Goal: Information Seeking & Learning: Learn about a topic

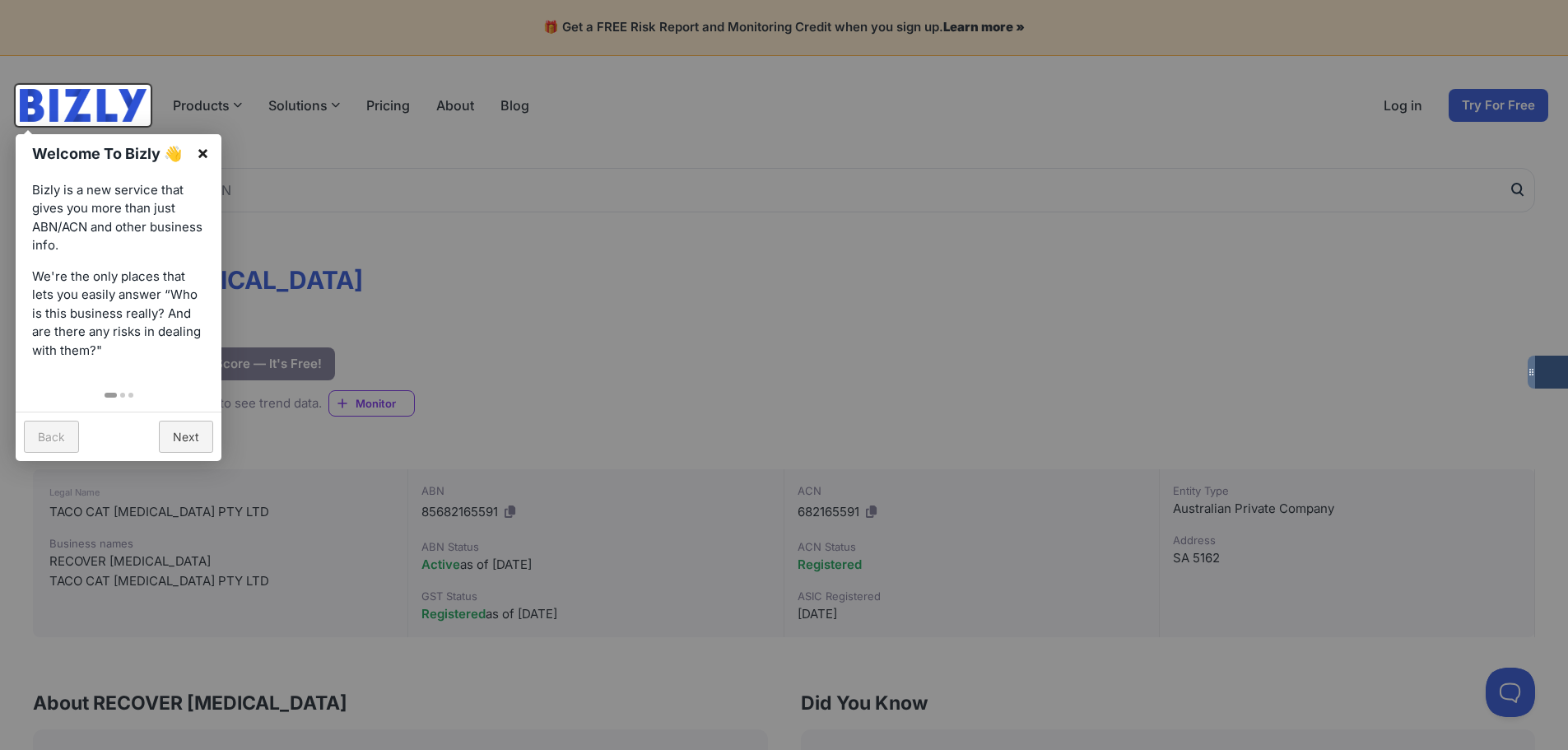
click at [212, 155] on link "×" at bounding box center [203, 153] width 37 height 37
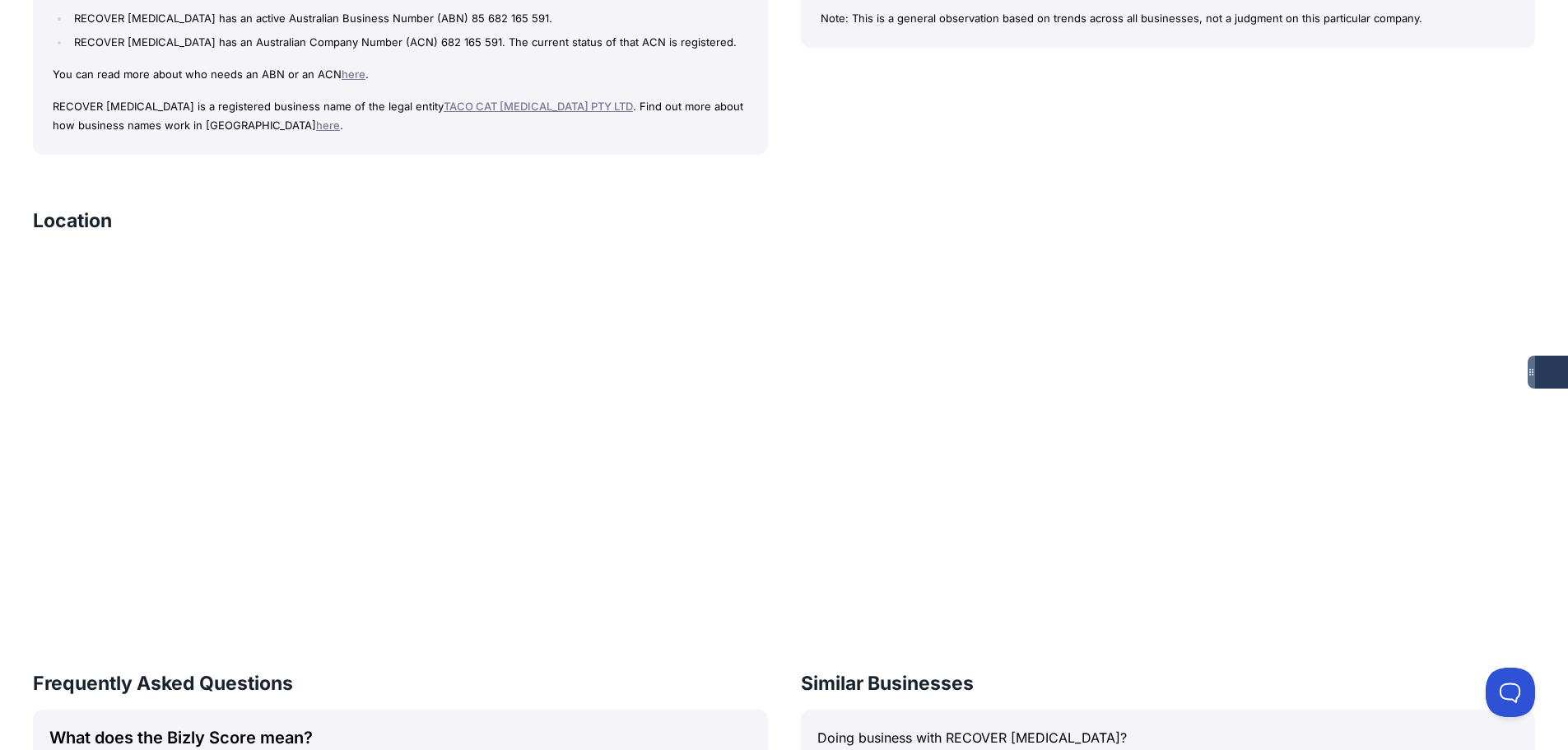
scroll to position [247, 0]
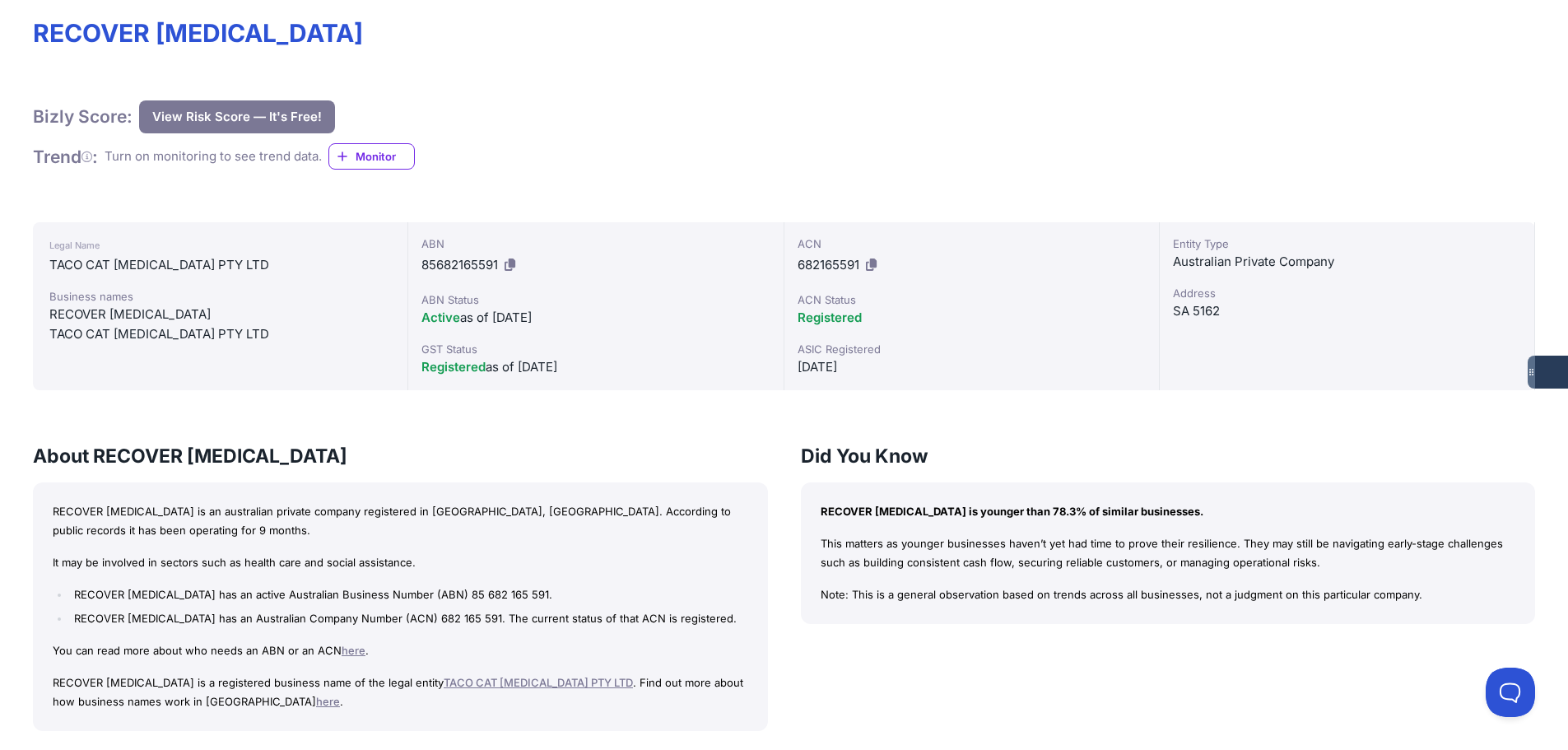
drag, startPoint x: 223, startPoint y: 611, endPoint x: 332, endPoint y: 629, distance: 110.5
click at [290, 622] on li "RECOVER [MEDICAL_DATA] has an Australian Company Number (ACN) 682 165 591. The …" at bounding box center [408, 618] width 677 height 19
click at [394, 631] on div "RECOVER [MEDICAL_DATA] is an australian private company registered in [GEOGRAPH…" at bounding box center [401, 606] width 735 height 249
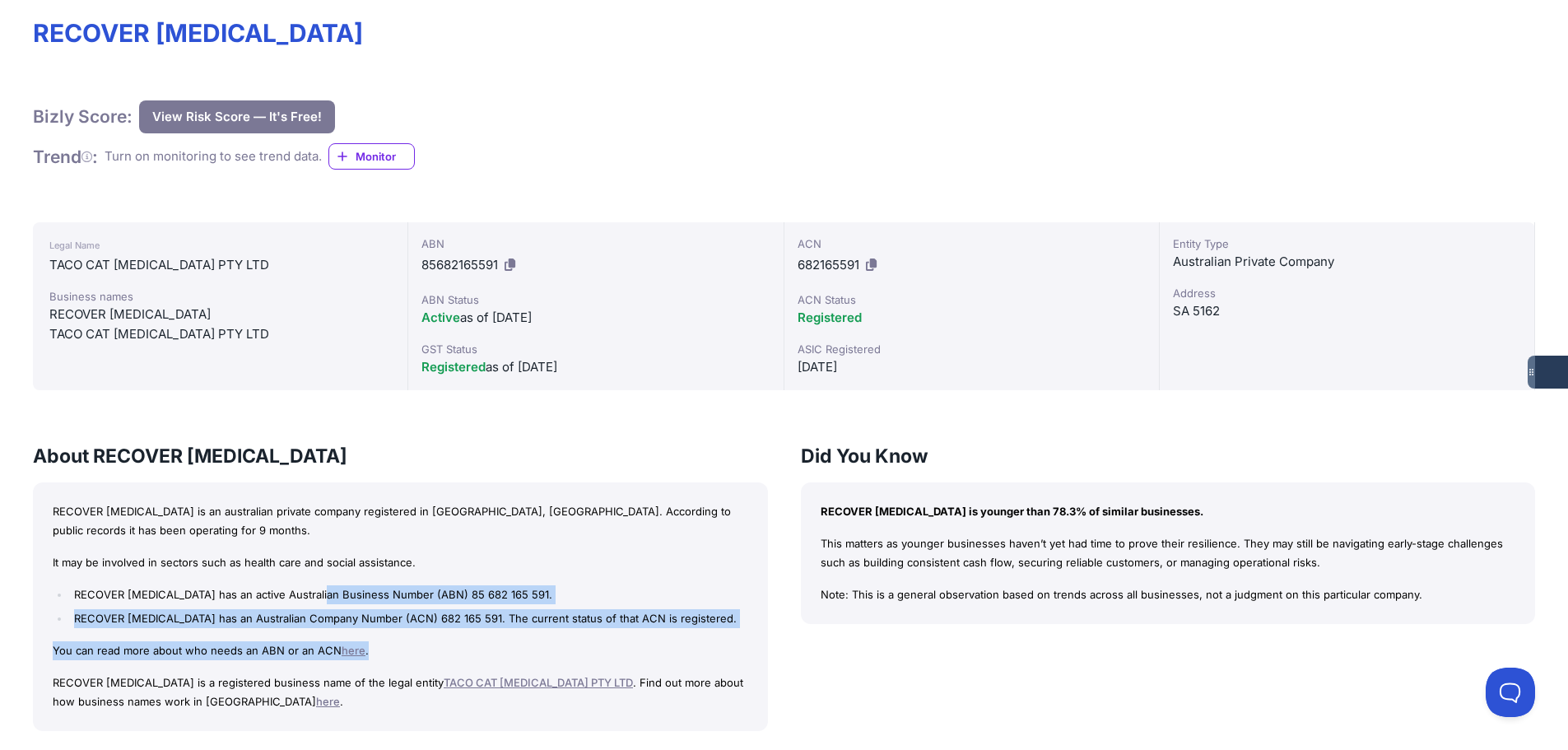
drag, startPoint x: 333, startPoint y: 601, endPoint x: 491, endPoint y: 629, distance: 160.5
click at [491, 629] on div "RECOVER [MEDICAL_DATA] is an australian private company registered in [GEOGRAPH…" at bounding box center [401, 606] width 735 height 249
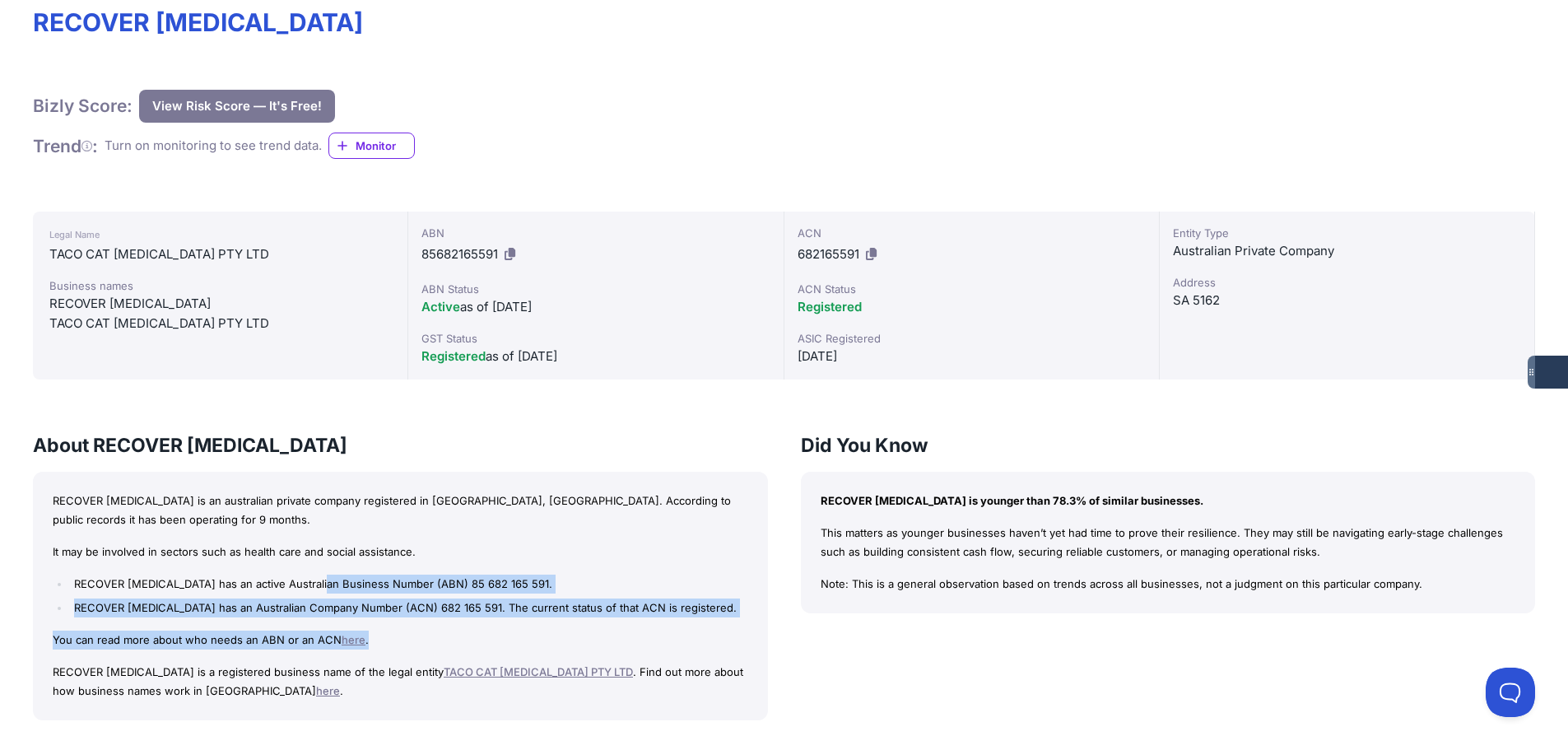
scroll to position [329, 0]
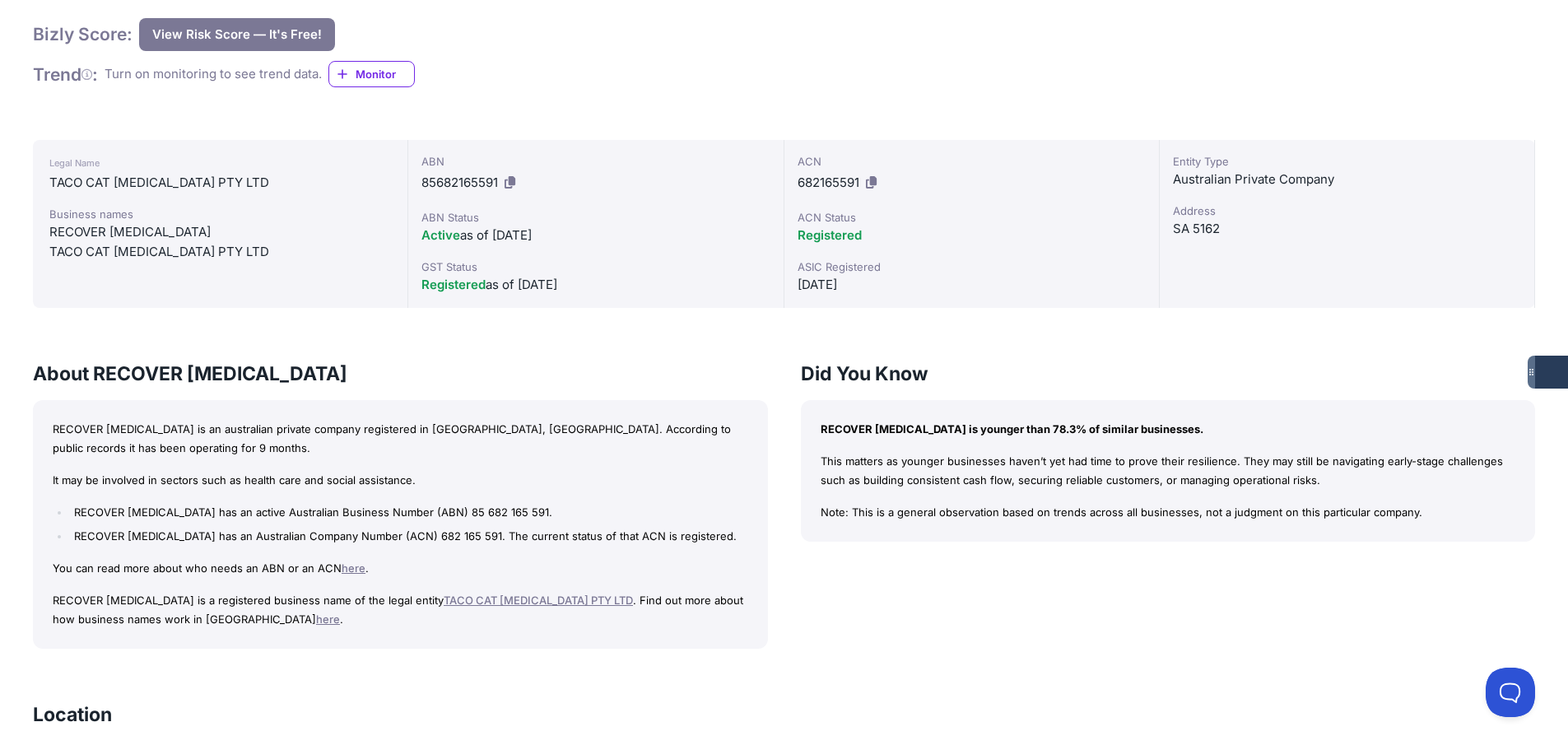
click at [985, 520] on p "Note: This is a general observation based on trends across all businesses, not …" at bounding box center [1169, 512] width 696 height 19
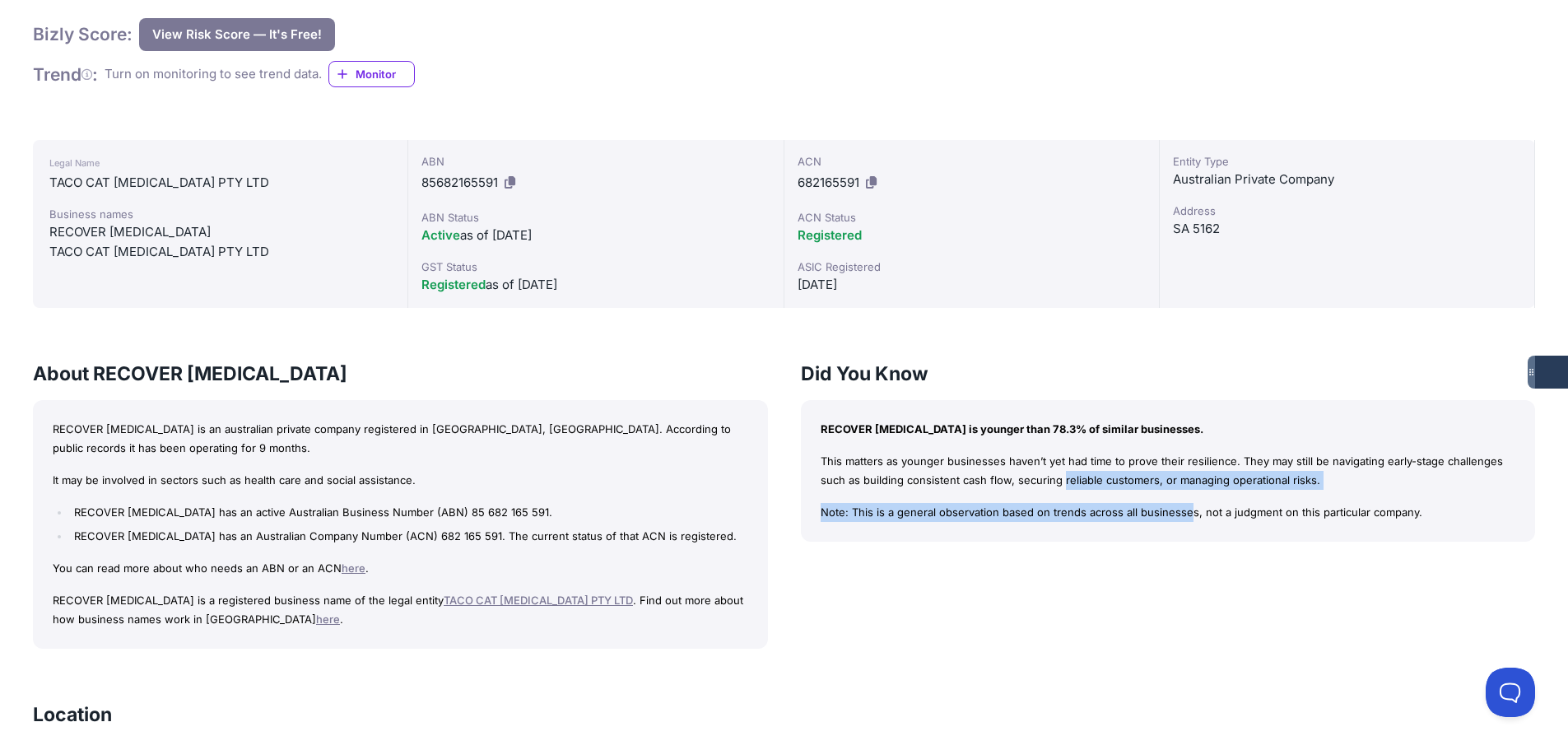
drag, startPoint x: 941, startPoint y: 479, endPoint x: 1185, endPoint y: 510, distance: 246.0
click at [1134, 501] on div "RECOVER [MEDICAL_DATA] is younger than 78.3% of similar businesses. This matter…" at bounding box center [1169, 470] width 735 height 142
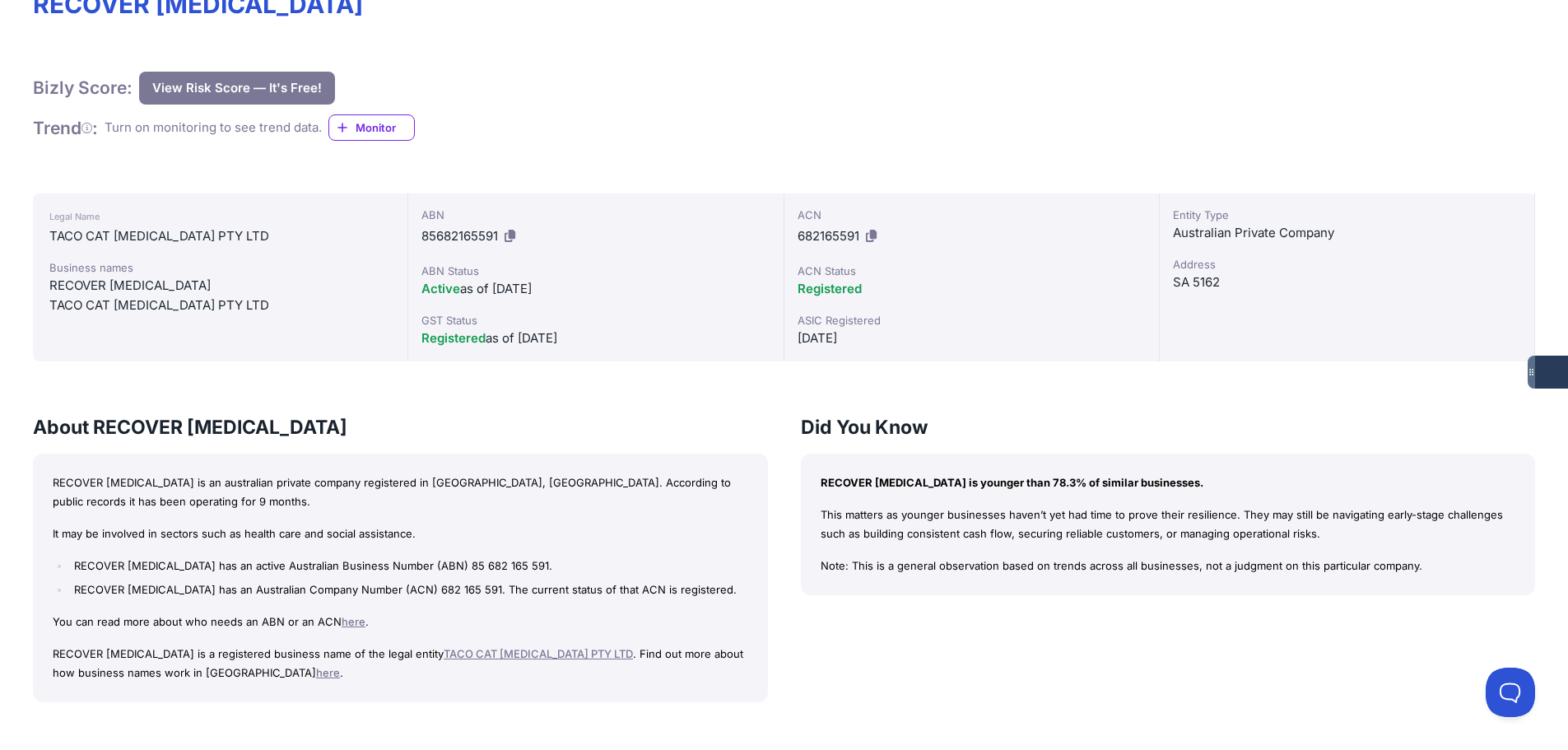
scroll to position [247, 0]
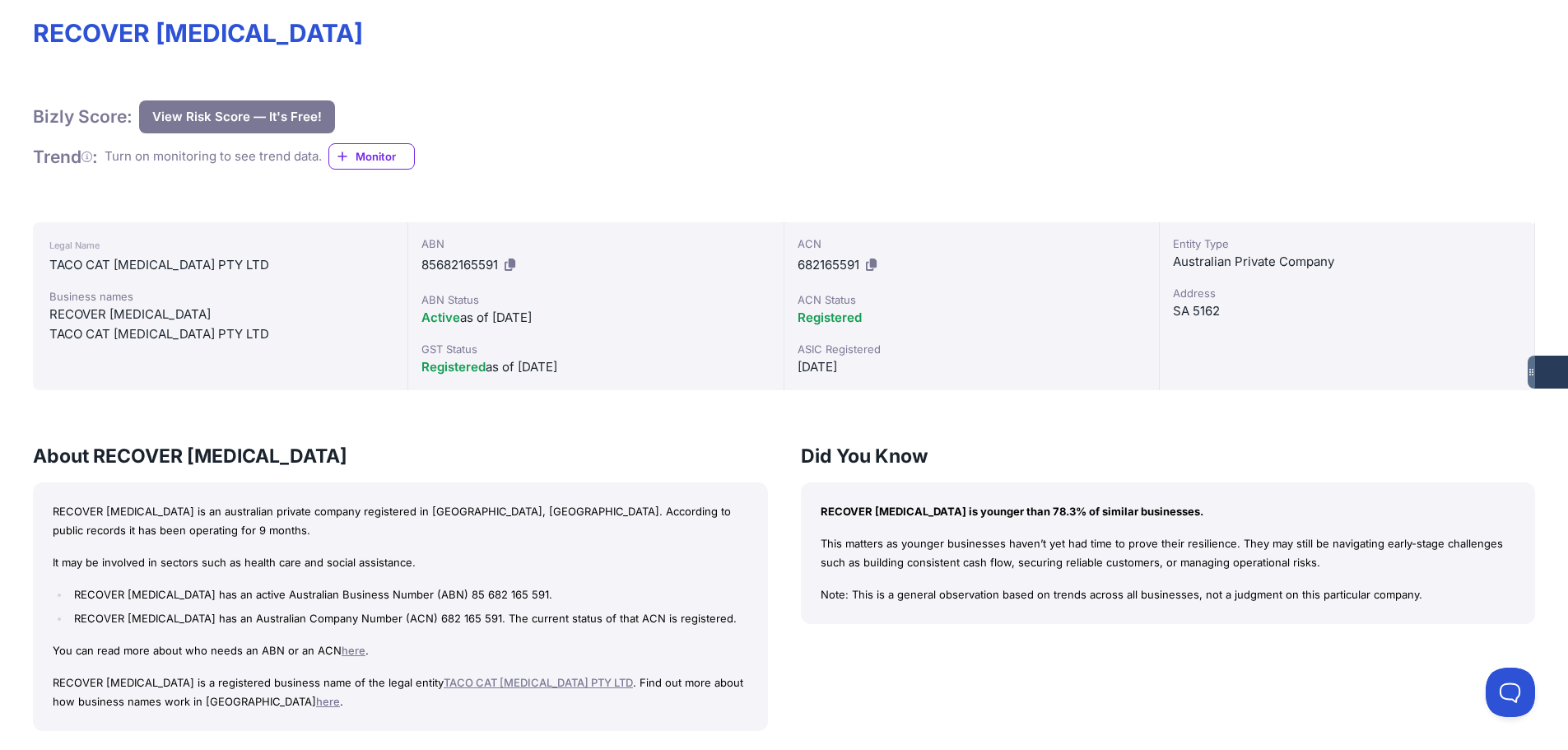
click at [1186, 511] on div "RECOVER [MEDICAL_DATA] is younger than 78.3% of similar businesses. This matter…" at bounding box center [1169, 553] width 735 height 142
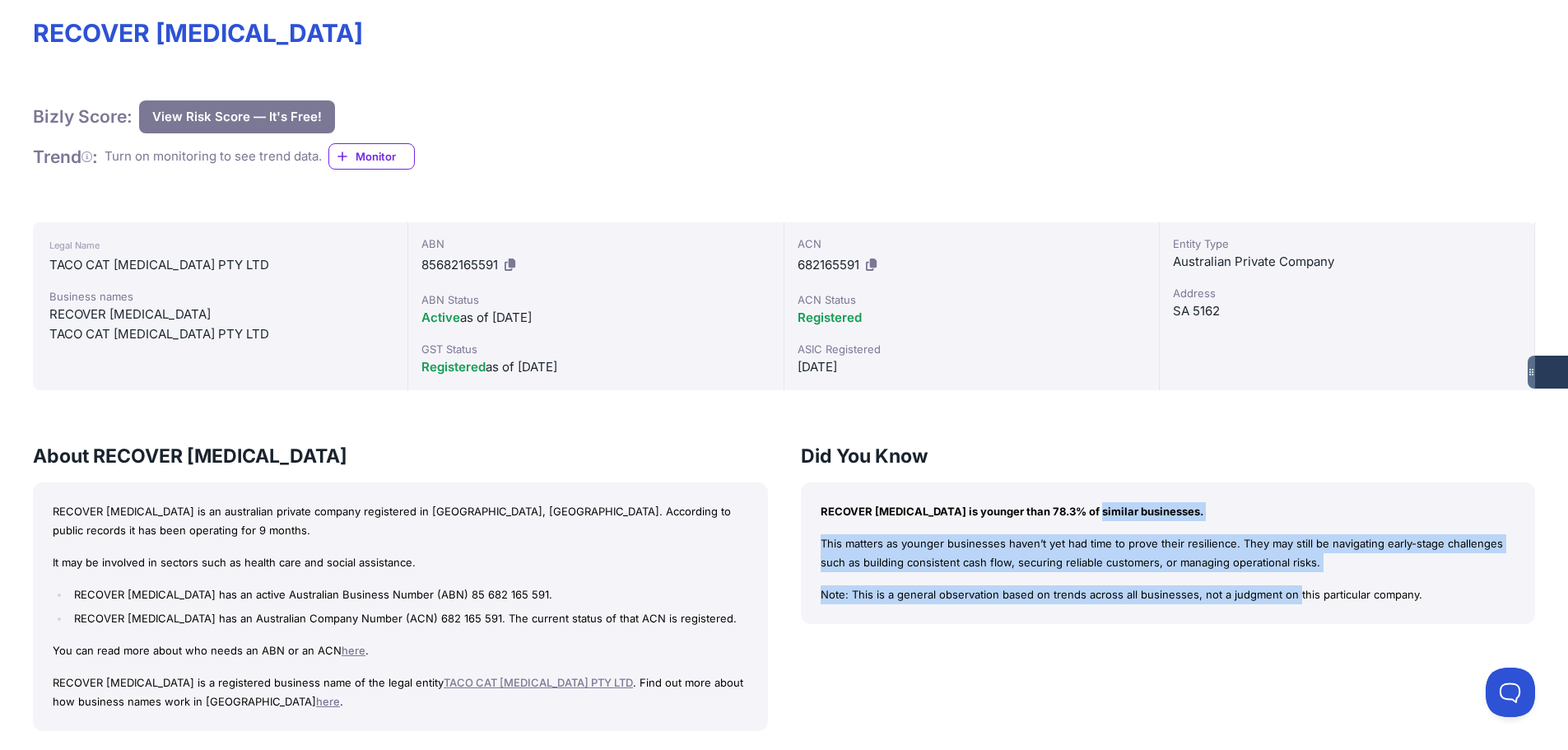
drag, startPoint x: 1014, startPoint y: 518, endPoint x: 1241, endPoint y: 599, distance: 241.0
click at [1233, 601] on div "RECOVER [MEDICAL_DATA] is younger than 78.3% of similar businesses. This matter…" at bounding box center [1169, 553] width 735 height 142
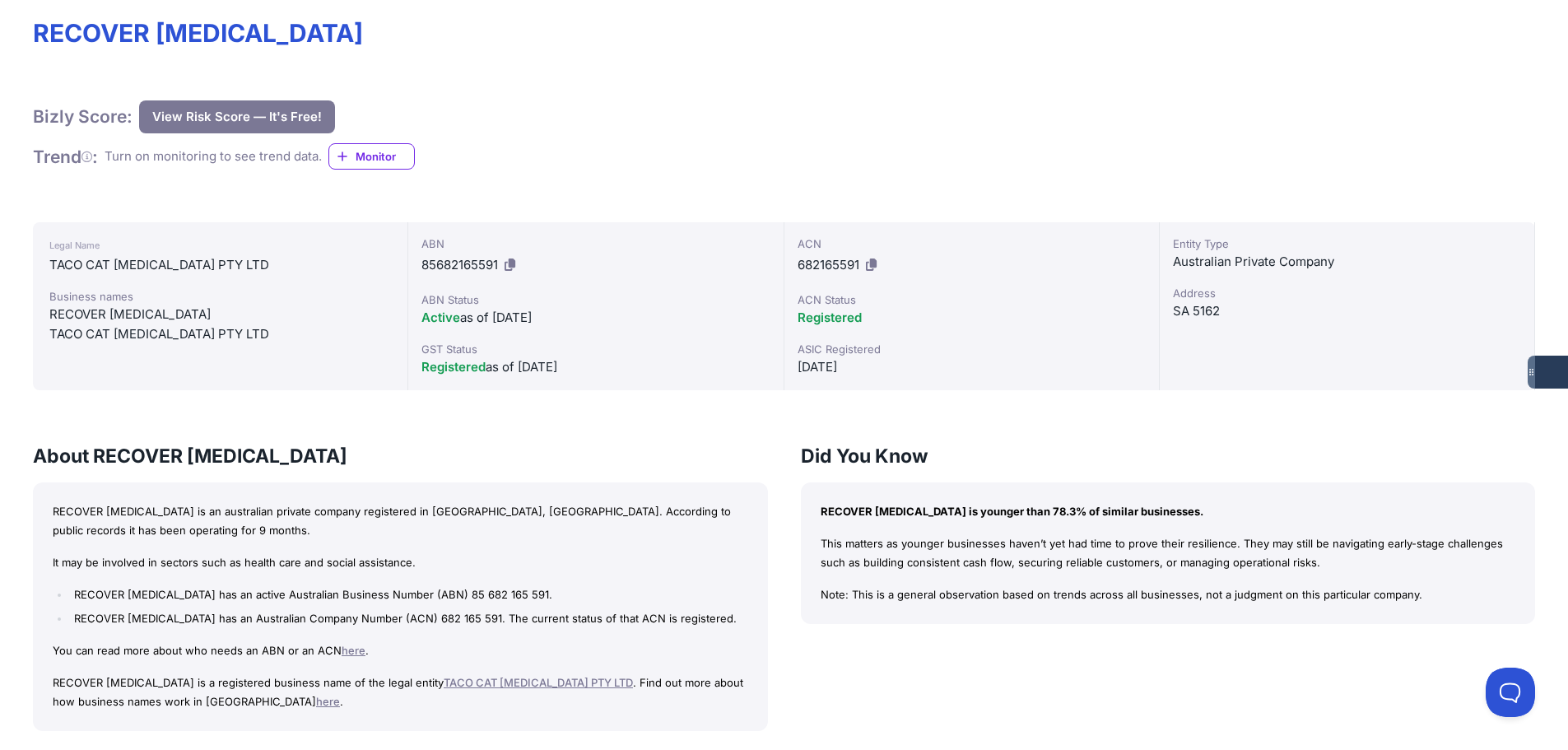
drag, startPoint x: 1241, startPoint y: 599, endPoint x: 1001, endPoint y: 543, distance: 246.4
click at [1242, 598] on p "Note: This is a general observation based on trends across all businesses, not …" at bounding box center [1169, 594] width 696 height 19
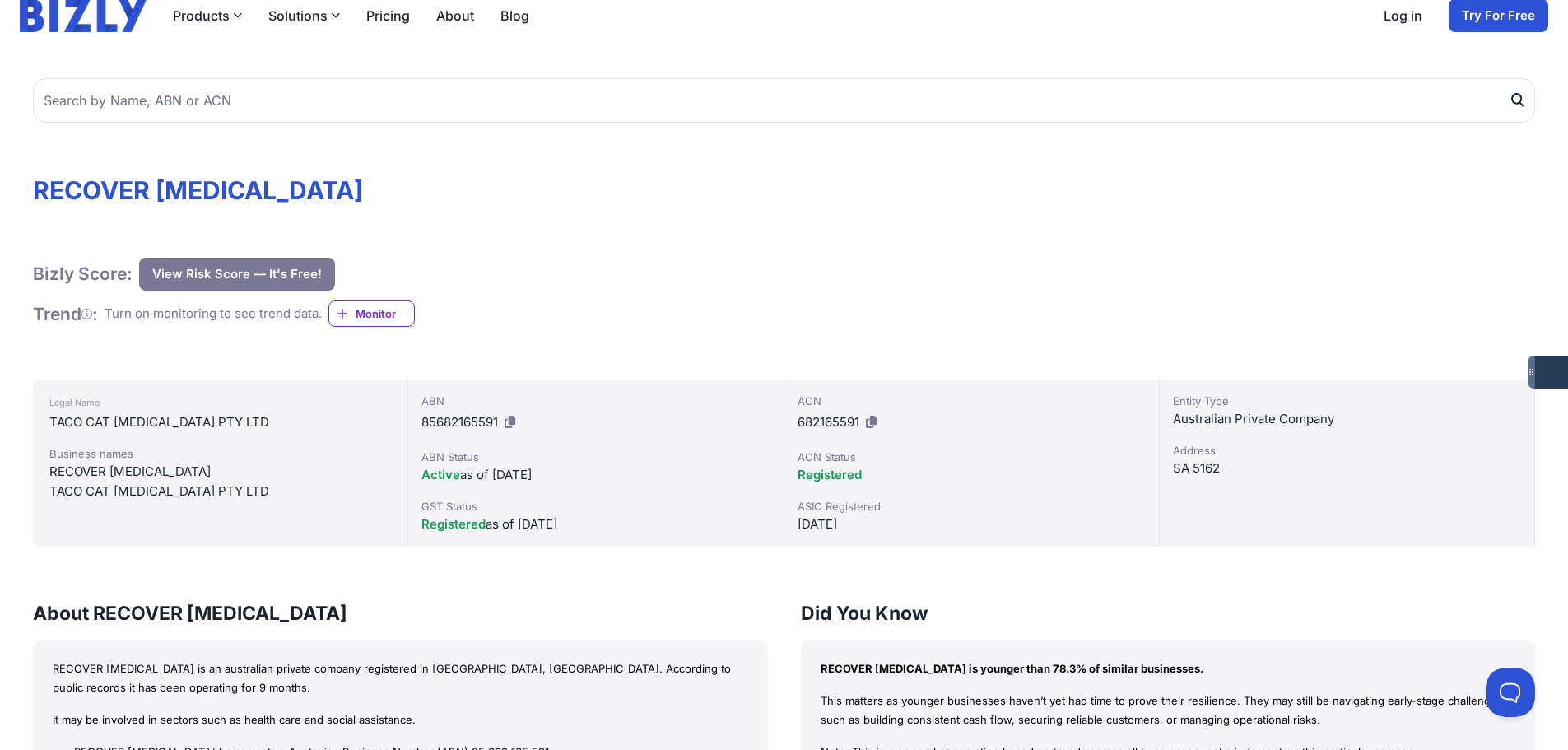
scroll to position [0, 0]
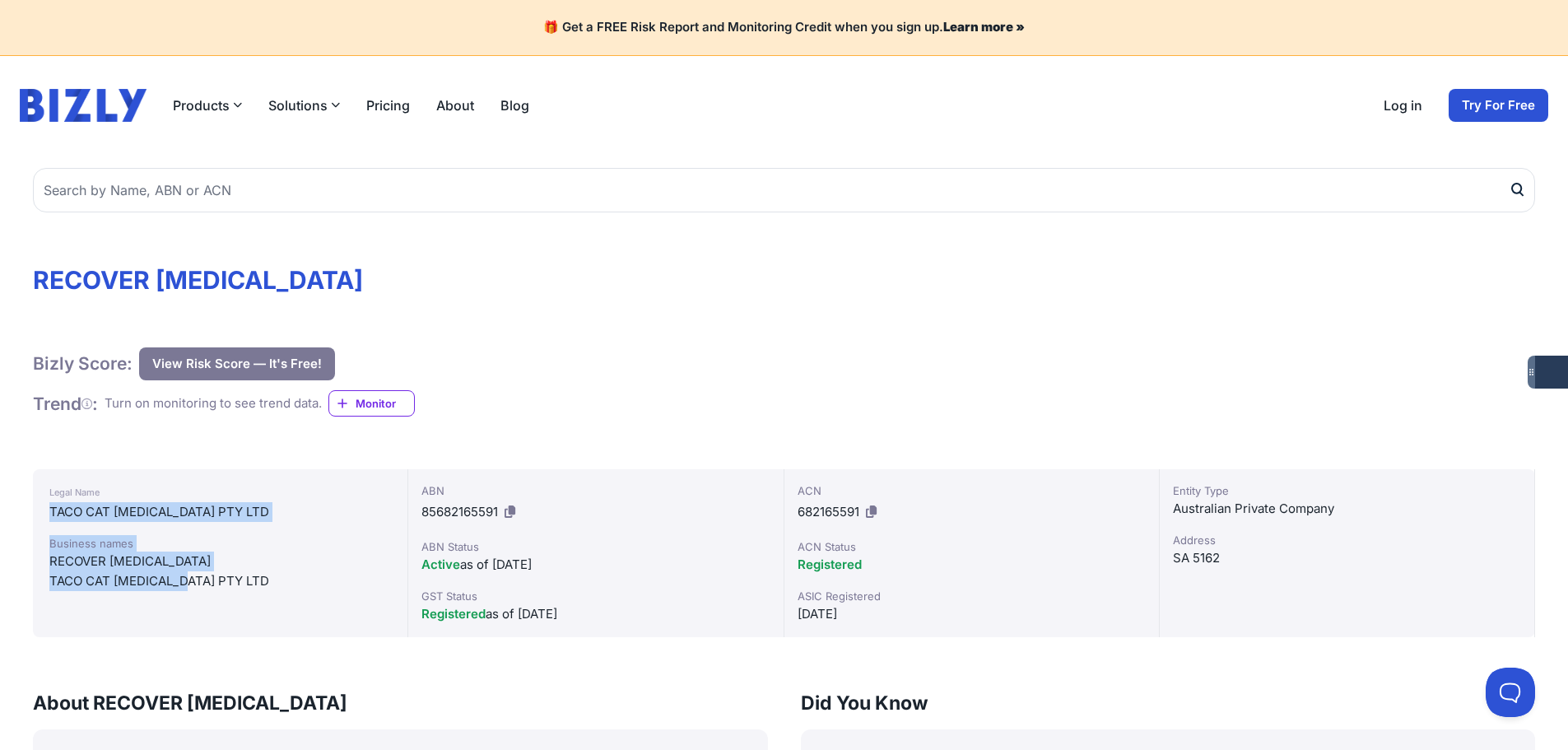
drag, startPoint x: 134, startPoint y: 589, endPoint x: 188, endPoint y: 594, distance: 54.2
click at [188, 594] on div "Legal Name TACO CAT [MEDICAL_DATA] PTY LTD Business names RECOVER [MEDICAL_DATA…" at bounding box center [221, 553] width 375 height 168
click at [189, 594] on div "Legal Name TACO CAT [MEDICAL_DATA] PTY LTD Business names RECOVER [MEDICAL_DATA…" at bounding box center [221, 553] width 375 height 168
